Goal: Task Accomplishment & Management: Manage account settings

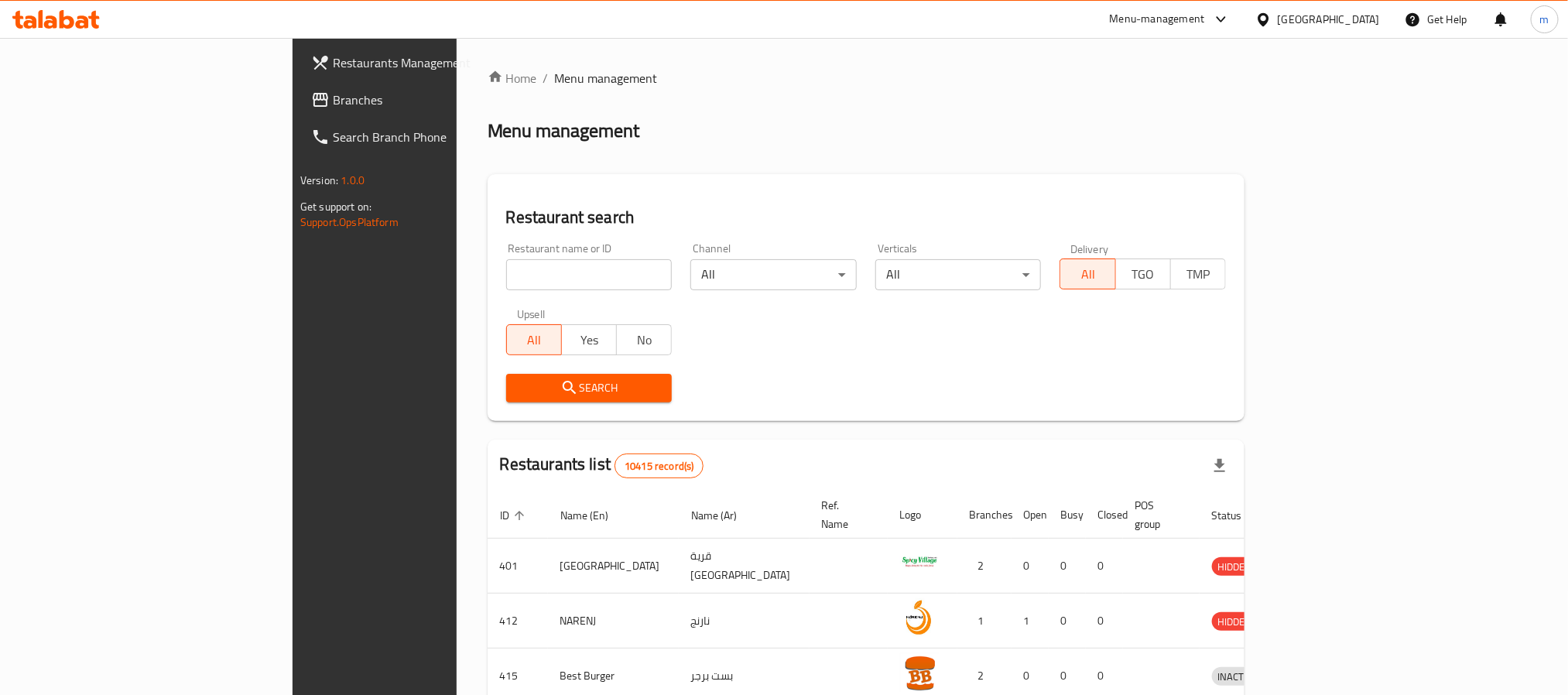
click at [1278, 23] on div at bounding box center [1266, 20] width 22 height 17
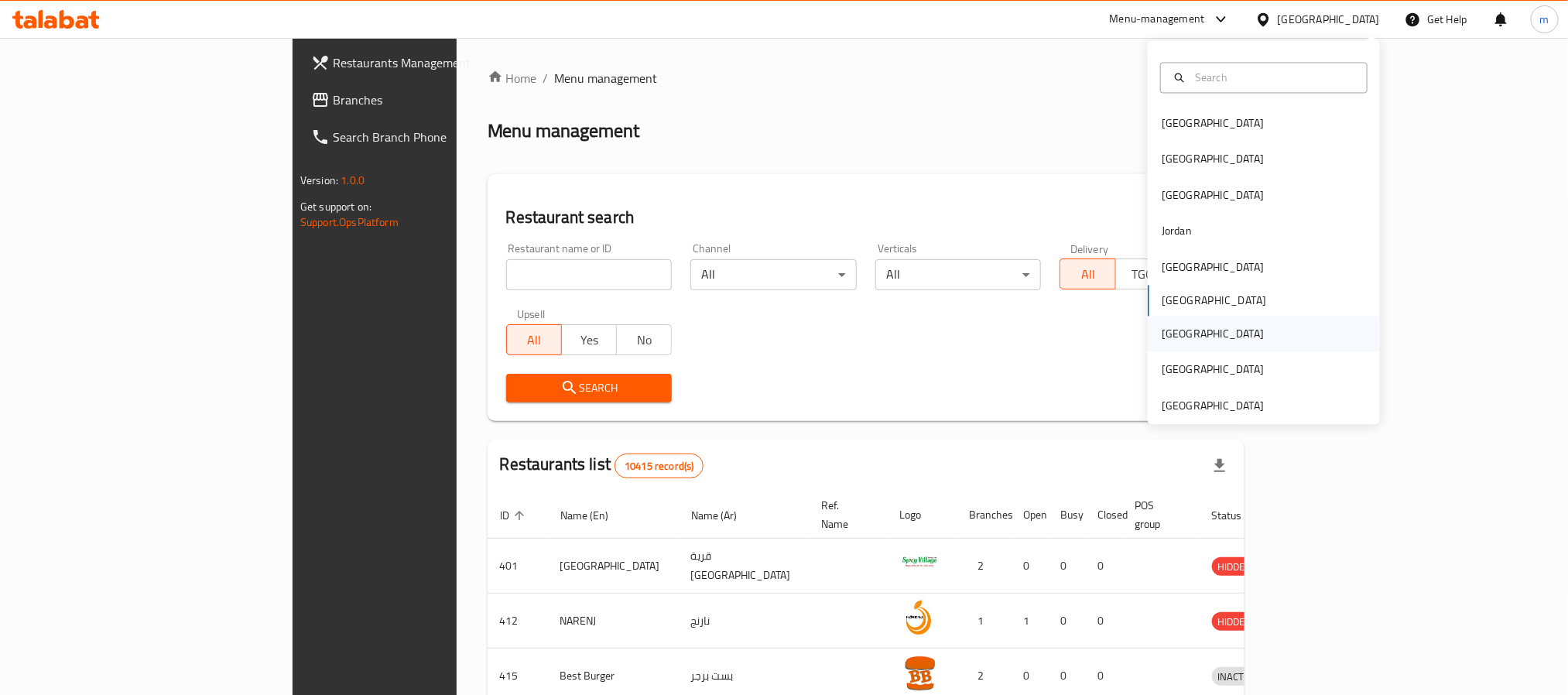
click at [1188, 331] on div "[GEOGRAPHIC_DATA]" at bounding box center [1264, 333] width 232 height 35
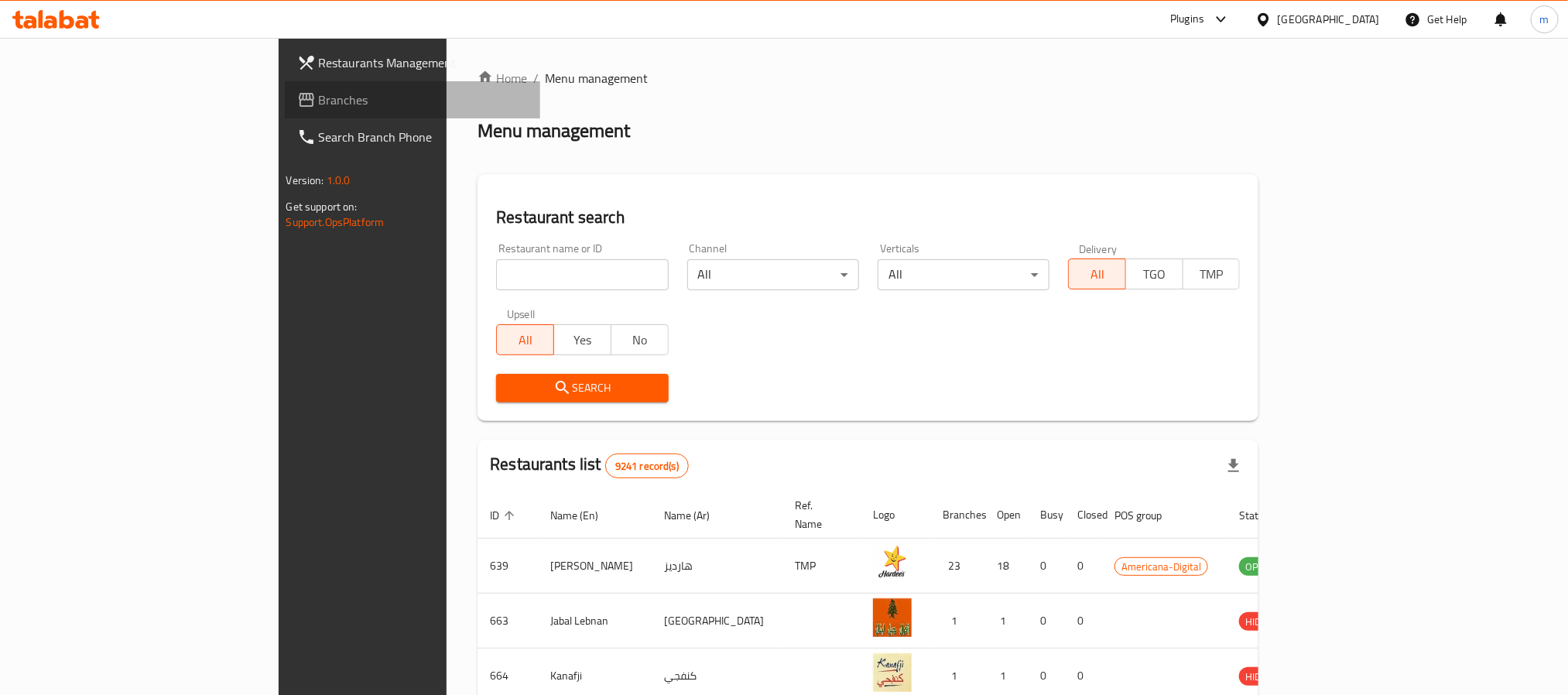
click at [319, 90] on span "Branches" at bounding box center [423, 100] width 209 height 19
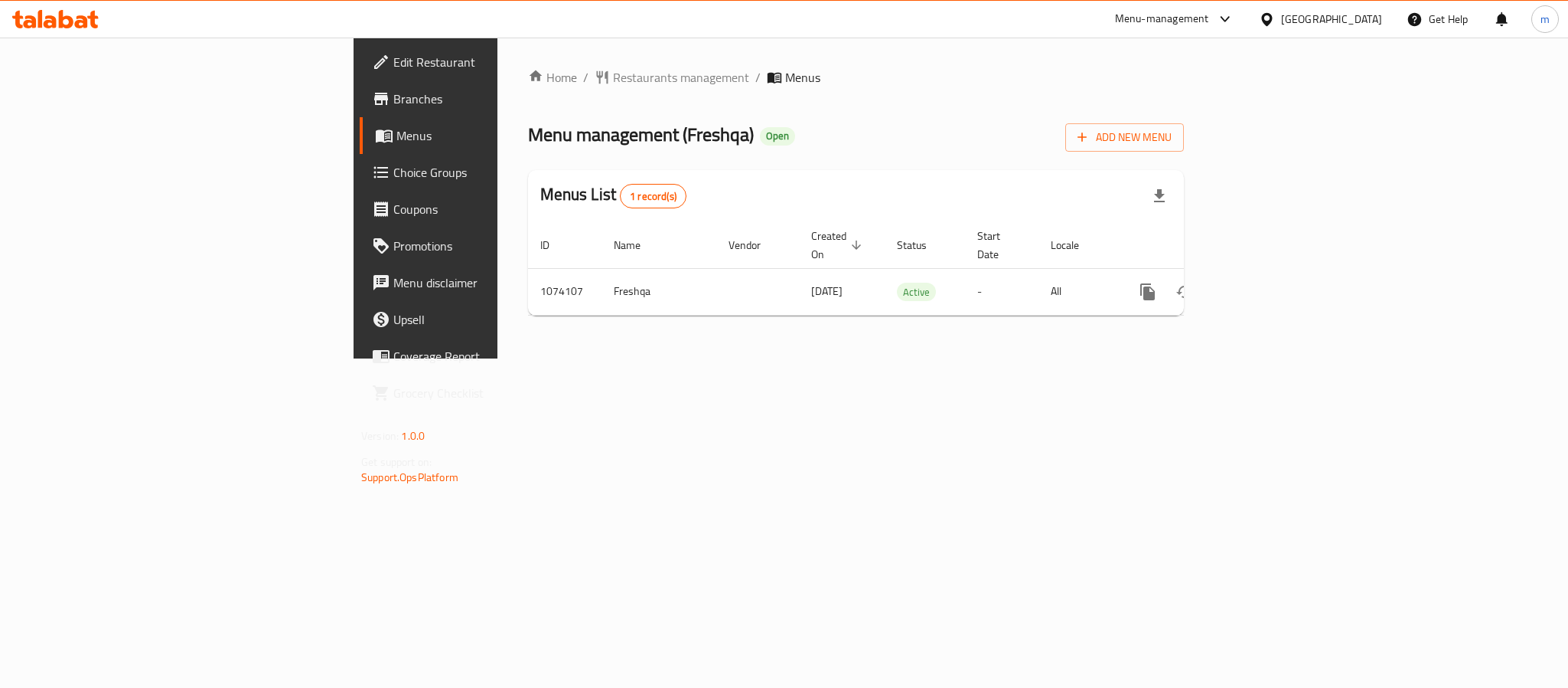
click at [1322, 7] on div "[GEOGRAPHIC_DATA]" at bounding box center [1321, 19] width 148 height 37
click at [1282, 11] on div at bounding box center [1271, 20] width 22 height 17
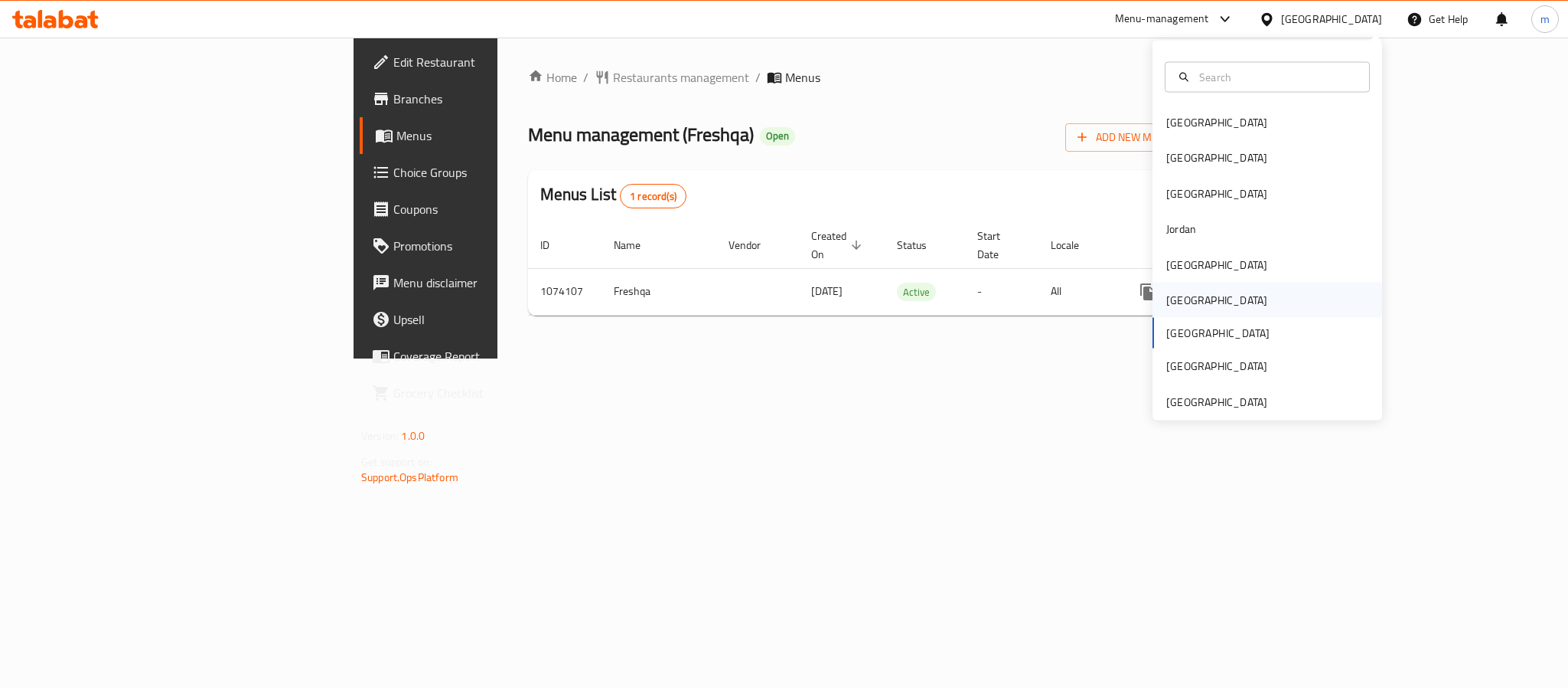
click at [1167, 302] on div "[GEOGRAPHIC_DATA]" at bounding box center [1217, 300] width 101 height 17
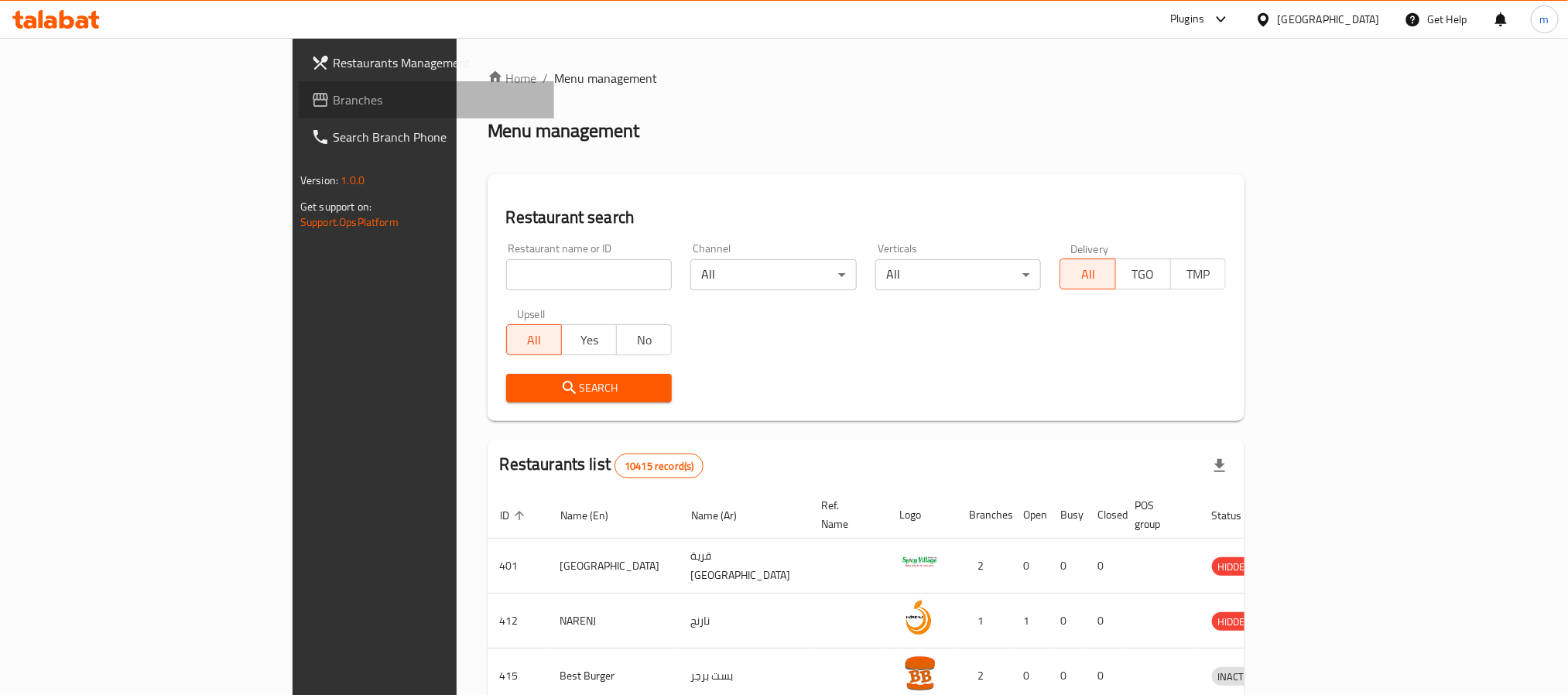
click at [333, 97] on span "Branches" at bounding box center [436, 100] width 209 height 19
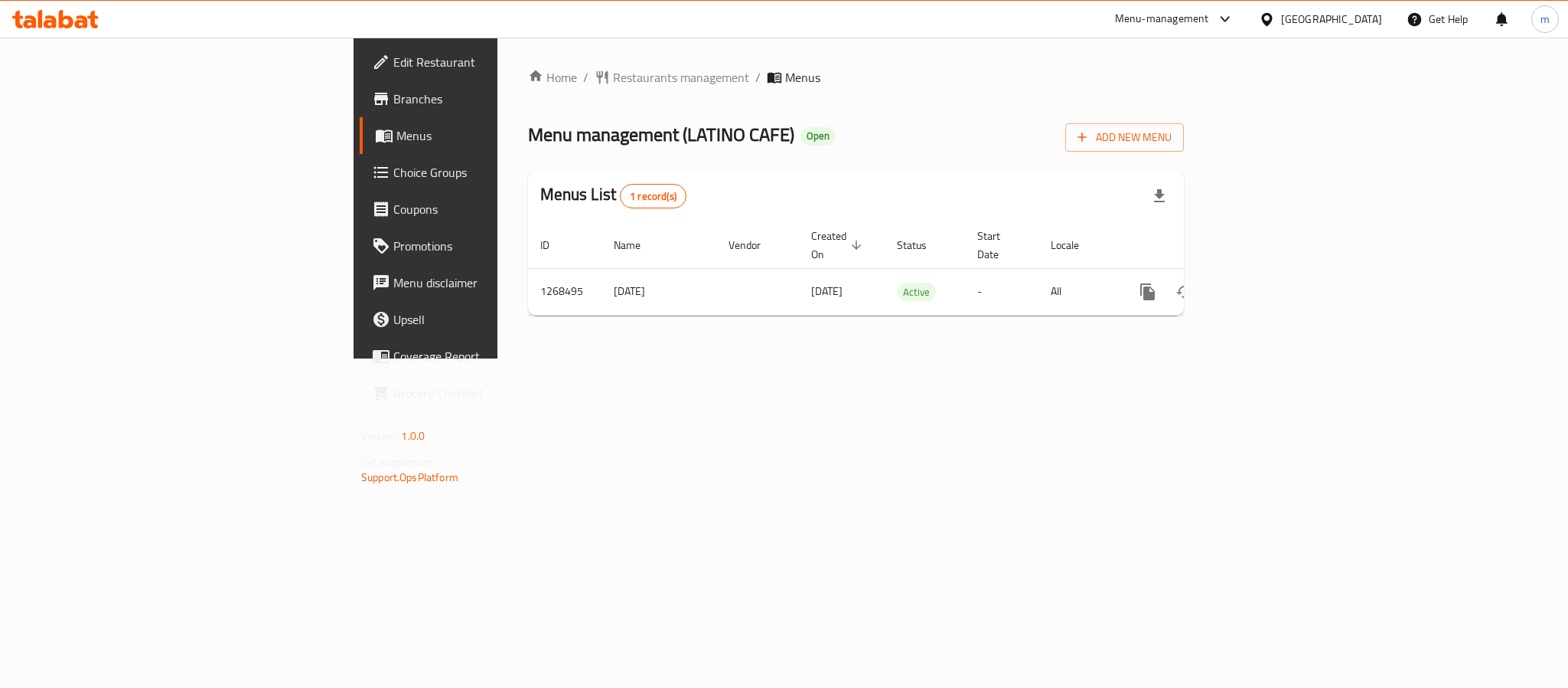
click at [1376, 24] on div "[GEOGRAPHIC_DATA]" at bounding box center [1332, 20] width 101 height 17
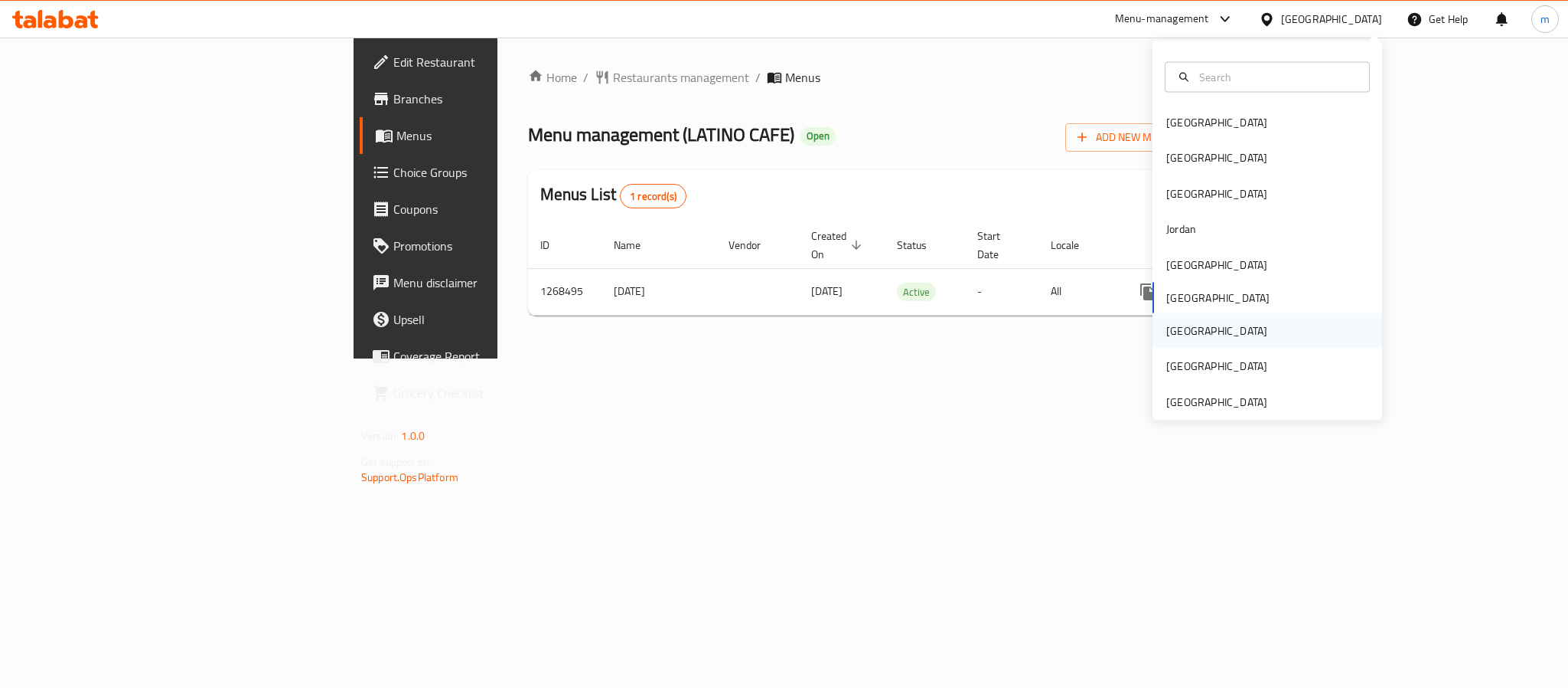
click at [1179, 328] on div "[GEOGRAPHIC_DATA]" at bounding box center [1217, 330] width 126 height 35
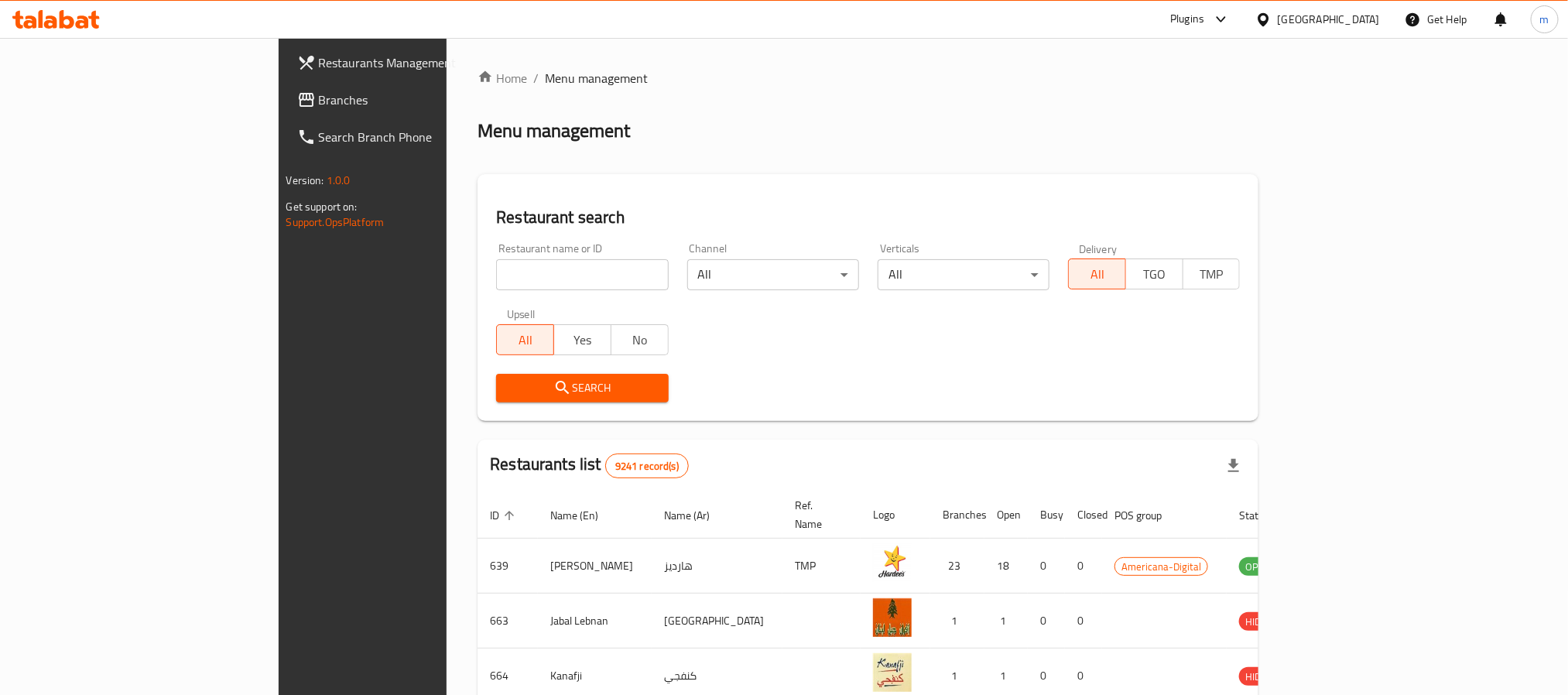
click at [319, 97] on span "Branches" at bounding box center [423, 100] width 209 height 19
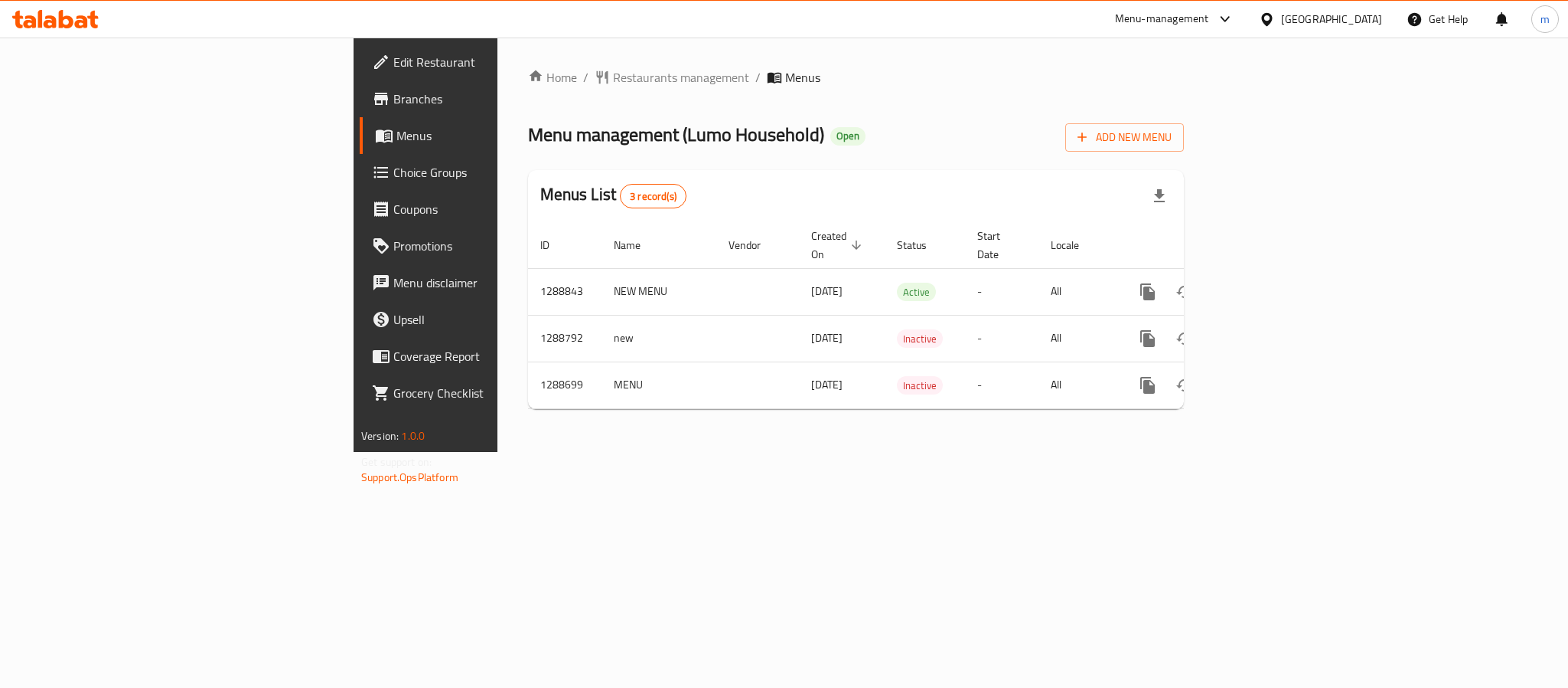
click at [393, 63] on span "Edit Restaurant" at bounding box center [498, 62] width 210 height 19
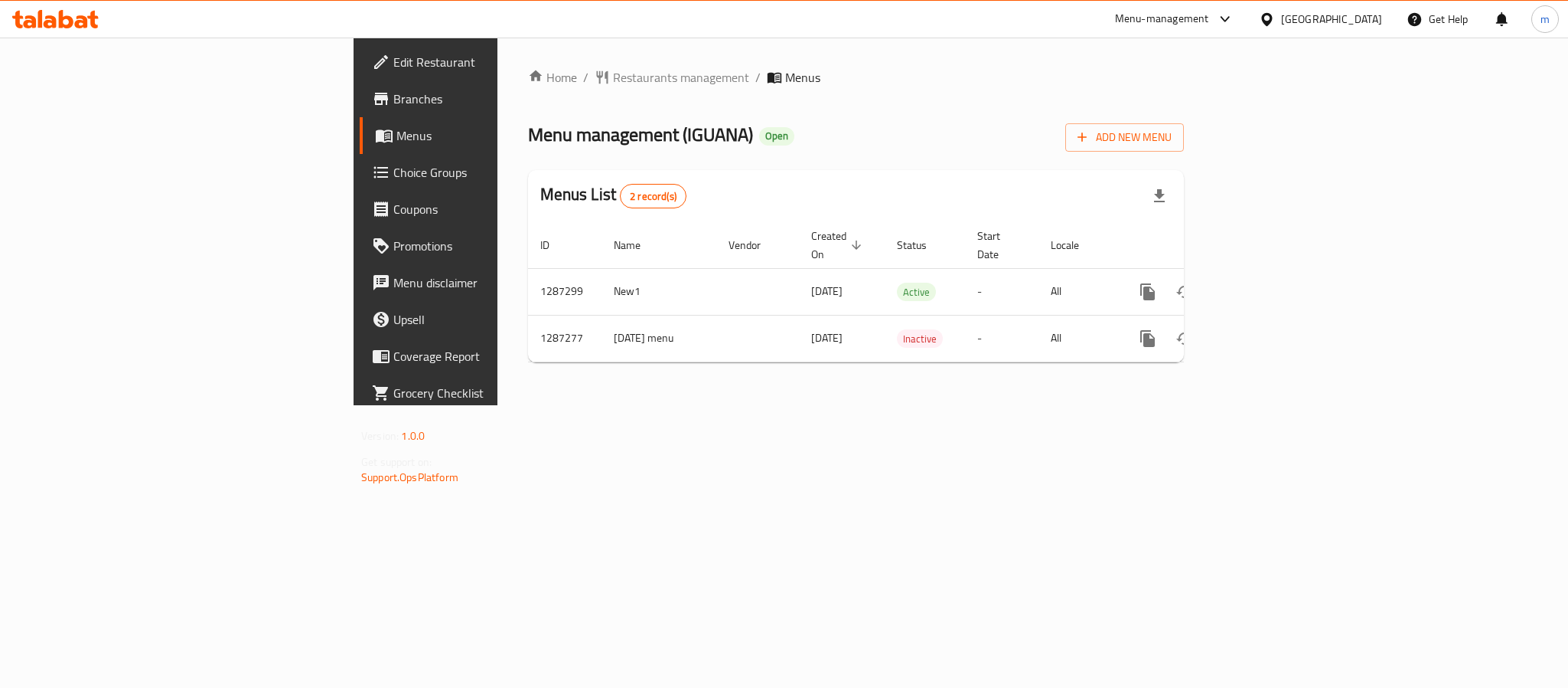
click at [1275, 19] on icon at bounding box center [1267, 20] width 16 height 16
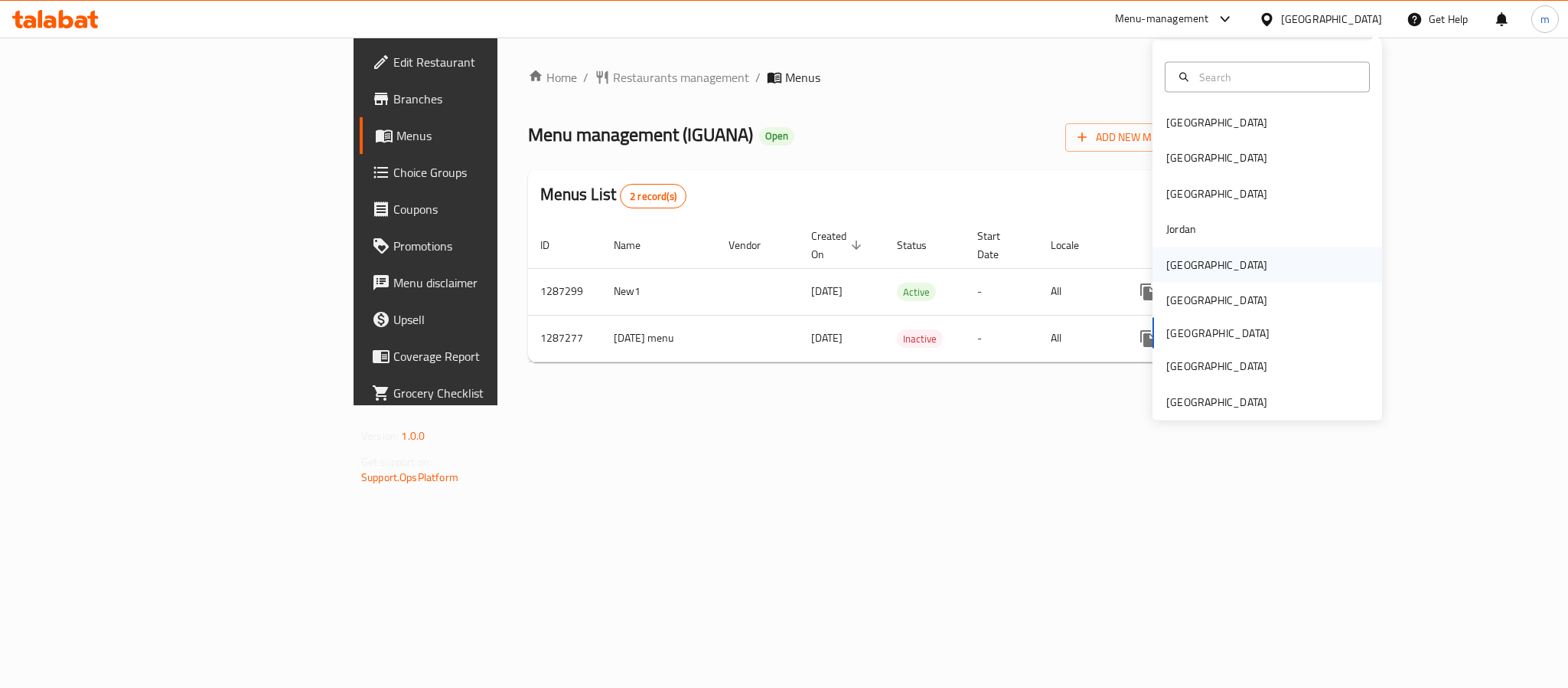
click at [1190, 263] on div "[GEOGRAPHIC_DATA]" at bounding box center [1217, 264] width 126 height 35
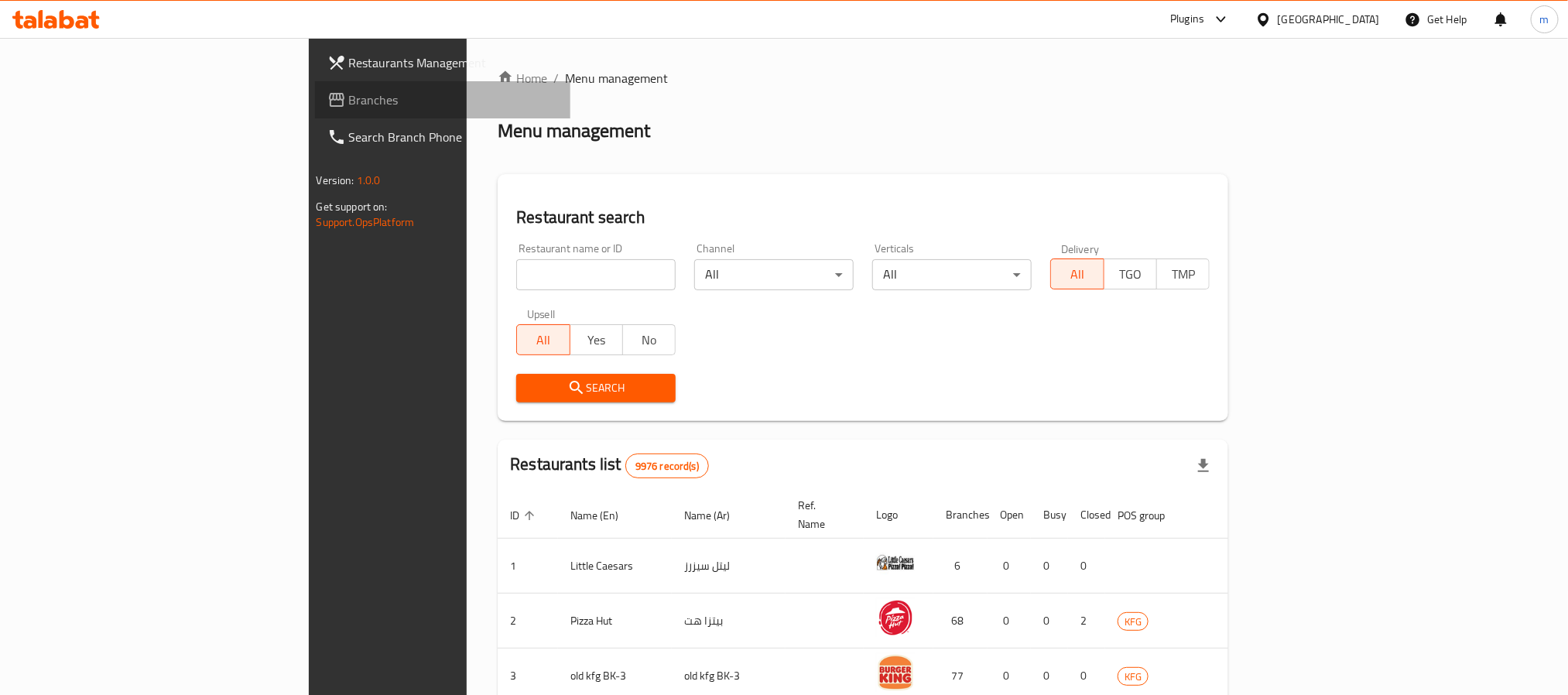
click at [349, 95] on span "Branches" at bounding box center [453, 100] width 209 height 19
